Goal: Transaction & Acquisition: Purchase product/service

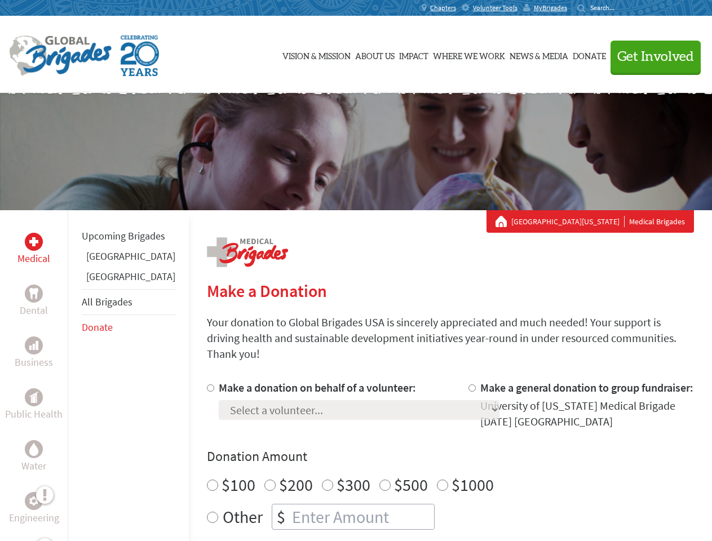
click at [622, 8] on div "Search for:" at bounding box center [599, 7] width 45 height 9
click at [651, 56] on span "Get Involved" at bounding box center [655, 57] width 77 height 14
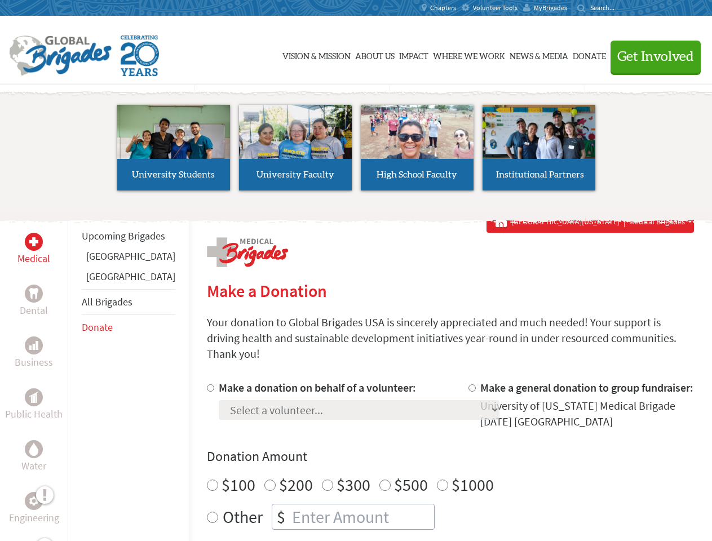
click at [356, 152] on li "High School Faculty" at bounding box center [417, 148] width 122 height 104
click at [74, 375] on div "Upcoming Brigades [GEOGRAPHIC_DATA] [GEOGRAPHIC_DATA] All Brigades Donate" at bounding box center [128, 480] width 121 height 541
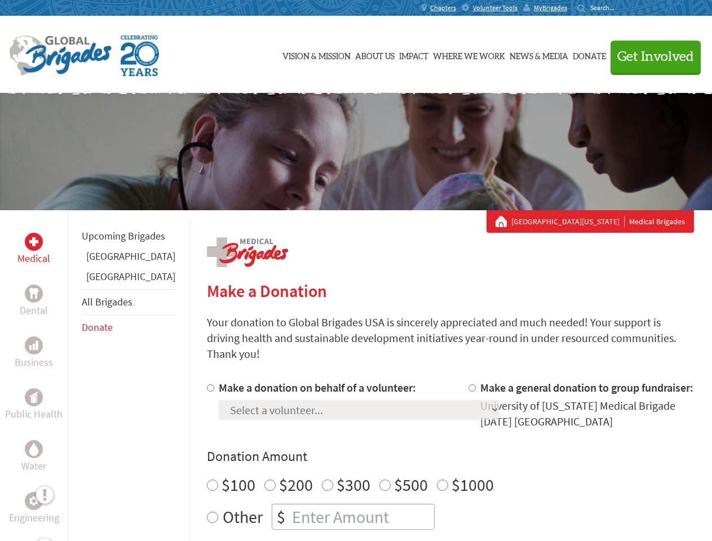
click at [431, 453] on div "Donation Amount $100 $200 $300 $500 $1000 Other $" at bounding box center [450, 489] width 487 height 82
click at [207, 384] on input "Make a donation on behalf of a volunteer:" at bounding box center [210, 387] width 7 height 7
radio input "true"
click at [468, 384] on input "Make a general donation to group fundraiser:" at bounding box center [471, 387] width 7 height 7
radio input "true"
